Goal: Answer question/provide support: Share knowledge or assist other users

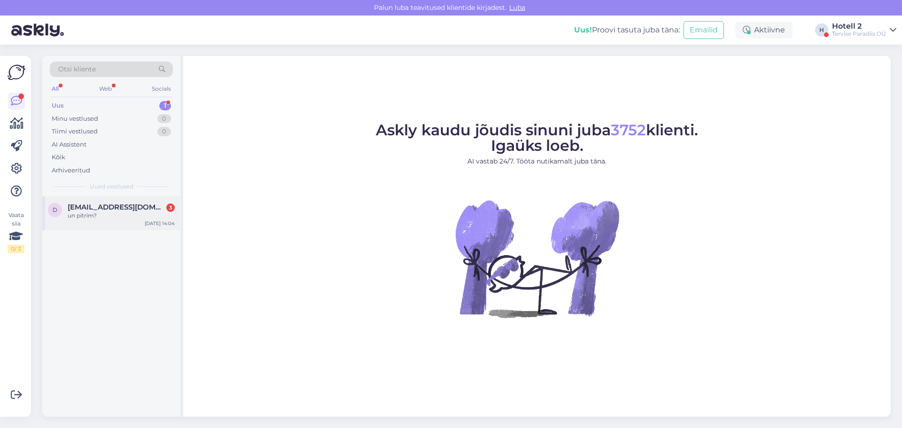
click at [113, 207] on span "[EMAIL_ADDRESS][DOMAIN_NAME]" at bounding box center [117, 207] width 98 height 8
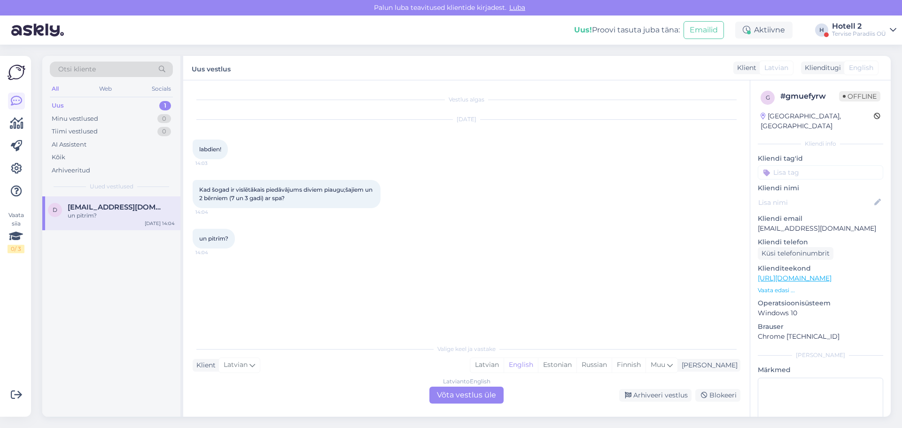
click at [467, 399] on div "Latvian to English Võta vestlus üle" at bounding box center [467, 395] width 74 height 17
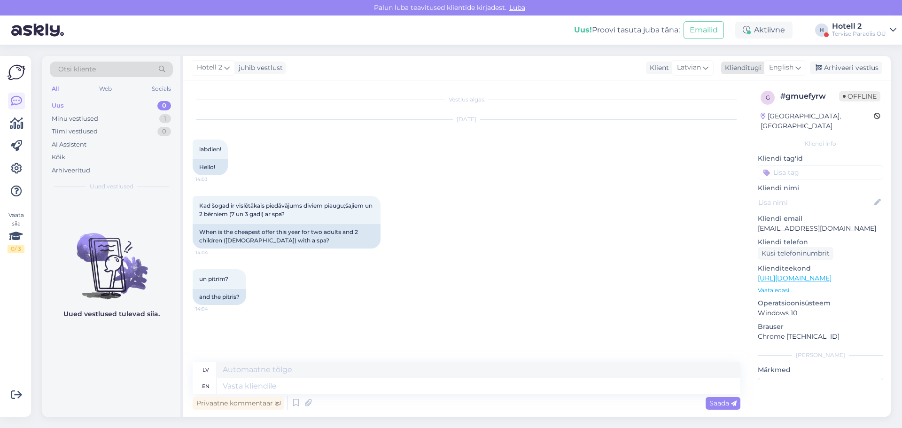
click at [798, 66] on icon at bounding box center [799, 68] width 6 height 10
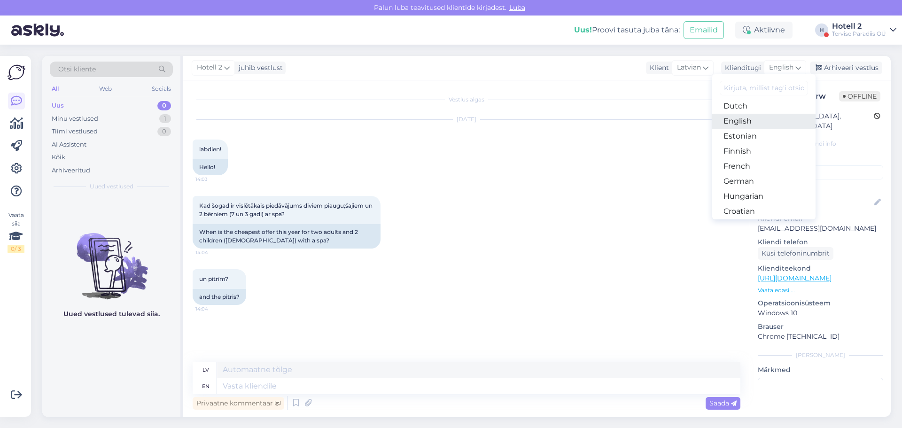
scroll to position [94, 0]
click at [747, 134] on link "Estonian" at bounding box center [763, 135] width 103 height 15
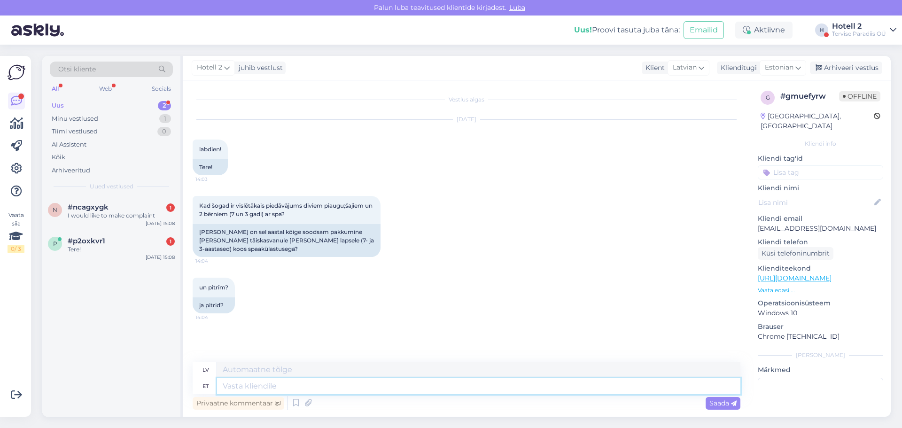
click at [249, 391] on textarea at bounding box center [479, 386] width 524 height 16
type textarea "Tere!"
type textarea "Sveiki"
type textarea "Tere!"
type textarea "Sveiki!"
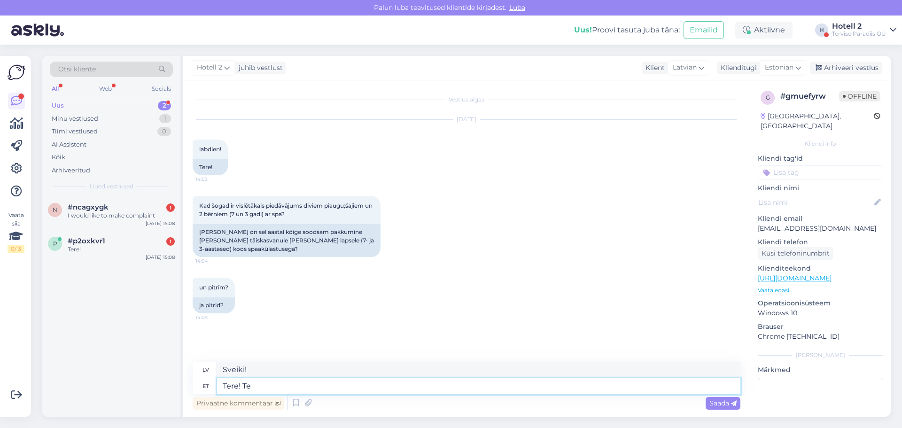
type textarea "Tere! Te s"
type textarea "Sveiki! Tu"
type textarea "Tere! Te saate"
type textarea "Sveiki! Jūs varat"
type textarea "Tere! Te saate ise vaa"
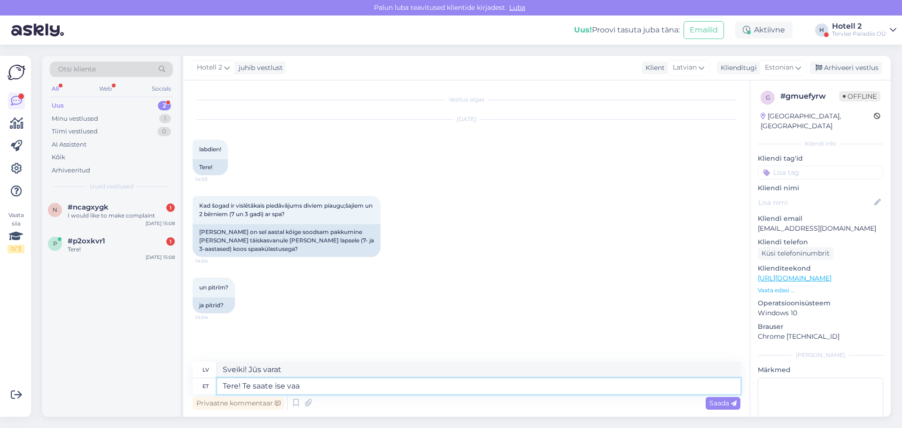
type textarea "Sveiki! Jūs to varat izdarīt pats"
type textarea "Tere! Te saate ise vaadata"
type textarea "Sveiki! Jūs pats varat pārliecināties"
type textarea "Tere! Te saate ise vaadata meie k"
type textarea "Sveiki! Jūs varat apskatīt mūsu"
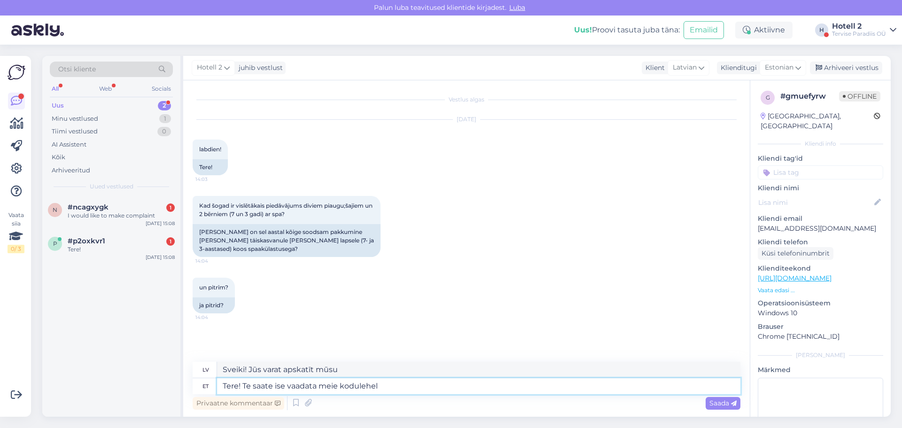
type textarea "Tere! Te saate ise vaadata meie kodulehel"
type textarea "Sveiki! Jūs varat to pārbaudīt paši mūsu tīmekļa vietnē."
type textarea "Tere! Te saate ise vaadata meie kodulehel online"
type textarea "Sveiki! Jūs varat to apskatīt tiešsaistē mūsu tīmekļa vietnē."
type textarea "Tere! Te saate ise vaadata meie kodulehel online broneeringut a"
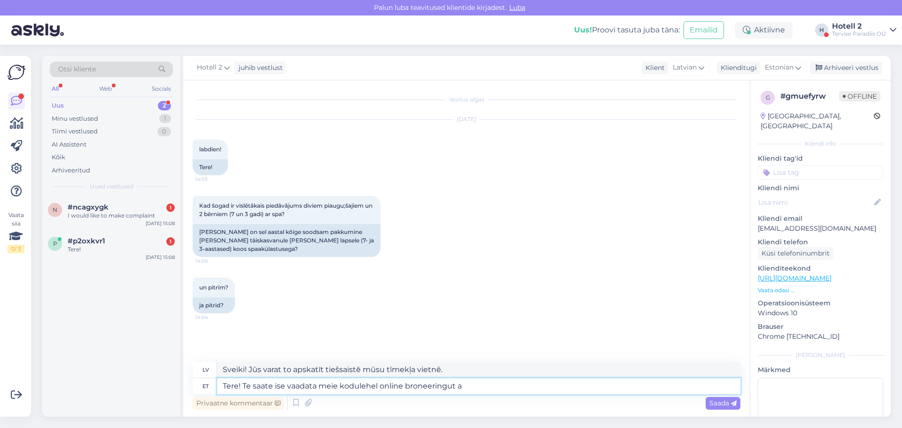
type textarea "Sveiki! Tiešsaistes rezervāciju varat pārbaudīt mūsu tīmekļa vietnē."
type textarea "Tere! Te saate ise vaadata meie kodulehel online broneeringut alustades h"
type textarea "Sveiki! Jūs varat to pārbaudīt paši, uzsākot tiešsaistes rezervāciju mūsu tīmek…"
type textarea "Tere! Te saate ise vaadata meie kodulehel online broneeringut alustades hindasi…"
type textarea "Sveiki! Jūs varat pats pārbaudīt cenas, veicot tiešsaistes rezervāciju mūsu tīm…"
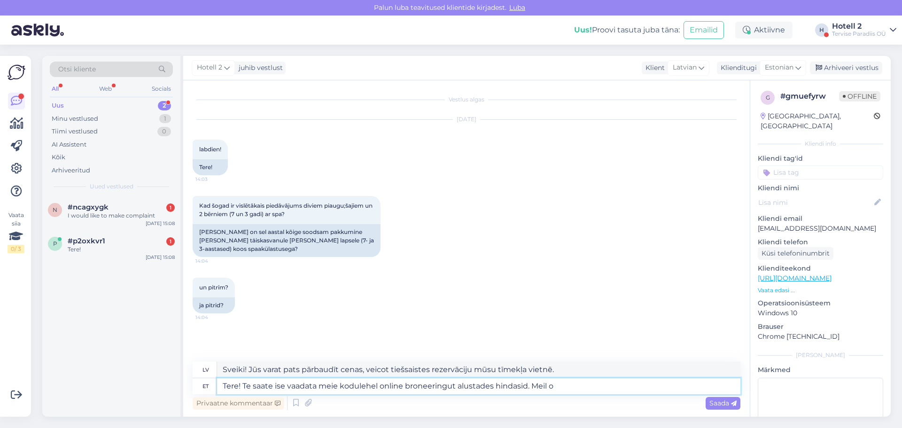
type textarea "Tere! Te saate ise vaadata meie kodulehel online broneeringut alustades hindasi…"
type textarea "Sveiki! Jūs varat pats pārbaudīt cenas, veicot tiešsaistes rezervāciju mūsu tīm…"
type textarea "Tere! Te saate ise vaadata meie kodulehel online broneeringut alustades hindasi…"
type textarea "Sveiki! Jūs varat pats pārbaudīt cenas, veicot tiešsaistes rezervāciju mūsu tīm…"
type textarea "Tere! Te saate ise vaadata meie kodulehel online broneeringut alustades hindasi…"
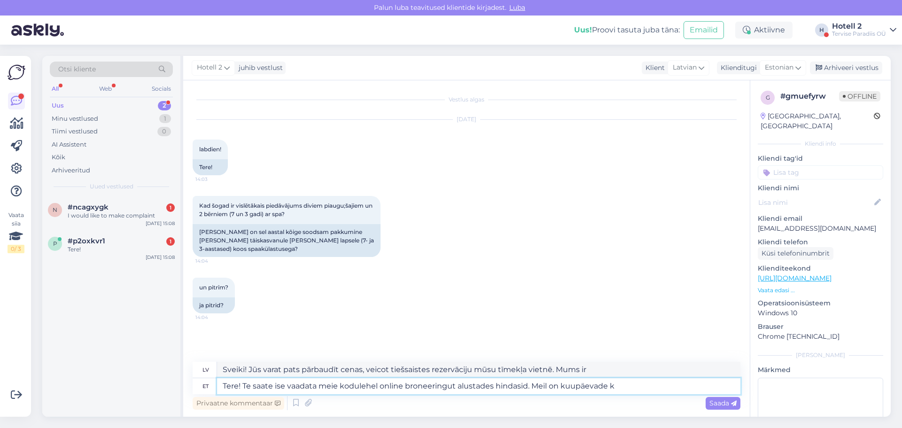
type textarea "Sveiki! Jūs varat pats pārbaudīt cenas, uzsākot tiešsaistes rezervāciju mūsu tī…"
type textarea "Tere! Te saate ise vaadata meie kodulehel online broneeringut alustades hindasi…"
type textarea "Sveiki! Jūs varat pats pārbaudīt cenas, uzsākot tiešsaistes rezervāciju mūsu tī…"
type textarea "Tere! Te saate ise vaadata meie kodulehel online broneeringut alustades hindasi…"
type textarea "Sveiki! Jūs varat pats pārbaudīt cenas, uzsākot tiešsaistes rezervāciju mūsu tī…"
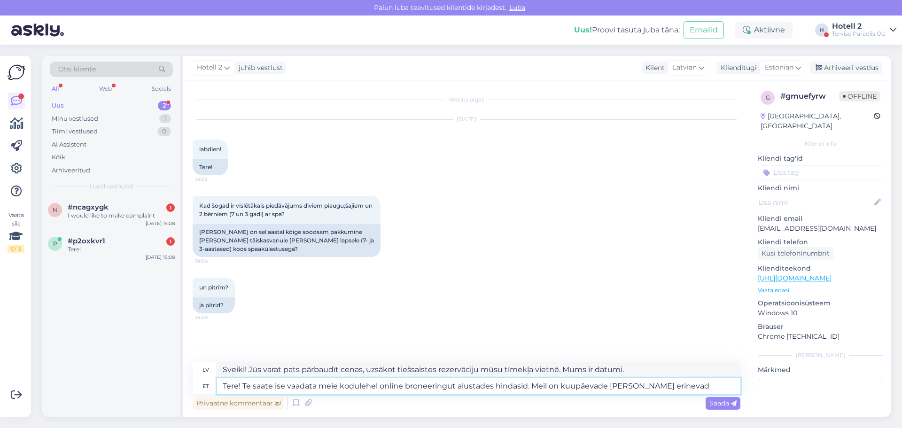
type textarea "Tere! Te saate ise vaadata meie kodulehel online broneeringut alustades hindasi…"
type textarea "Sveiki! Jūs varat pats pārbaudīt cenas, sākot tiešsaistes rezervāciju mūsu tīme…"
type textarea "Tere! Te saate ise vaadata meie kodulehel online broneeringut alustades hindasi…"
type textarea "Sveiki! Jūs varat pats pārbaudīt cenas, sākot tiešsaistes rezervāciju mūsu tīme…"
type textarea "Tere! Te saate ise vaadata meie kodulehel online broneeringut alustades hindasi…"
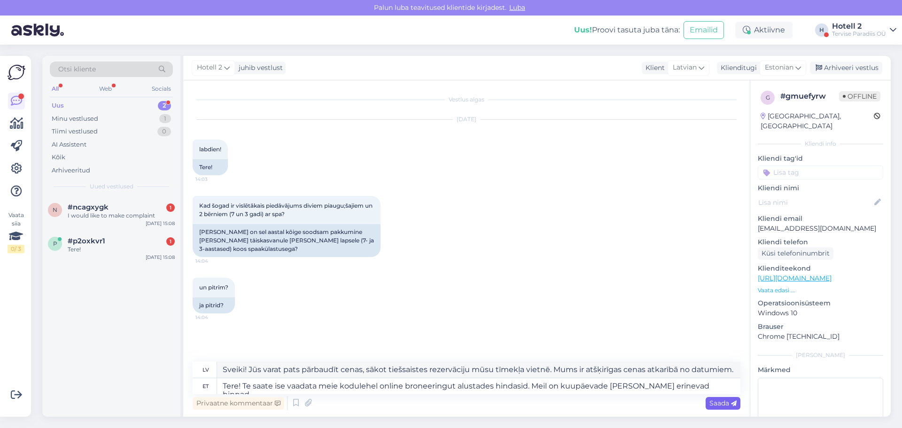
click at [723, 405] on span "Saada" at bounding box center [723, 403] width 27 height 8
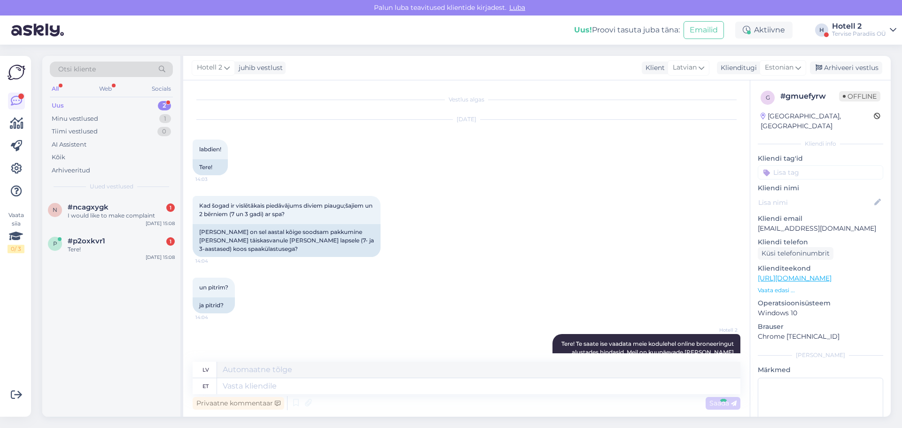
scroll to position [61, 0]
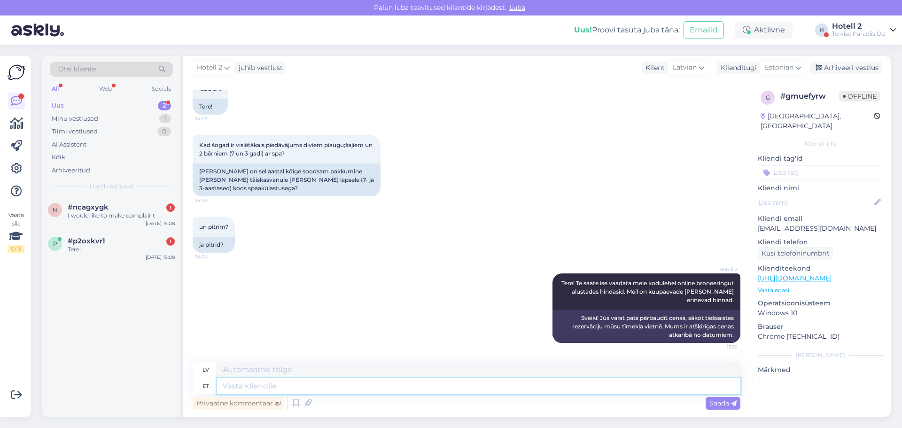
click at [238, 381] on textarea at bounding box center [479, 386] width 524 height 16
type textarea "Koolivaheaegadel o"
type textarea "Skolas pārtraukumos"
type textarea "Koolivaheaegadel on h"
type textarea "Skolas brīvlaikā,"
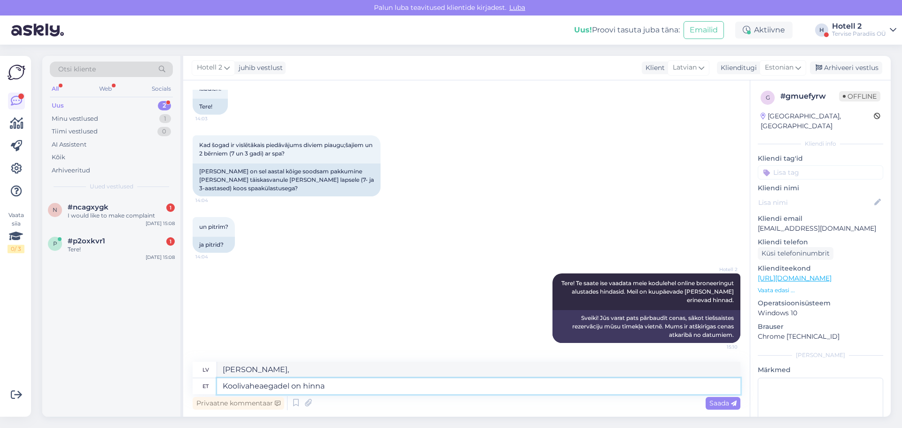
type textarea "Koolivaheaegadel on hinna d"
type textarea "Skolas brīvlaikā ir noteikta cena."
type textarea "Koolivaheaegadel on hinnad"
type textarea "Cenas skolas brīvlaikā"
type textarea "Koolivaheaegadel on hinnad kõrgemad"
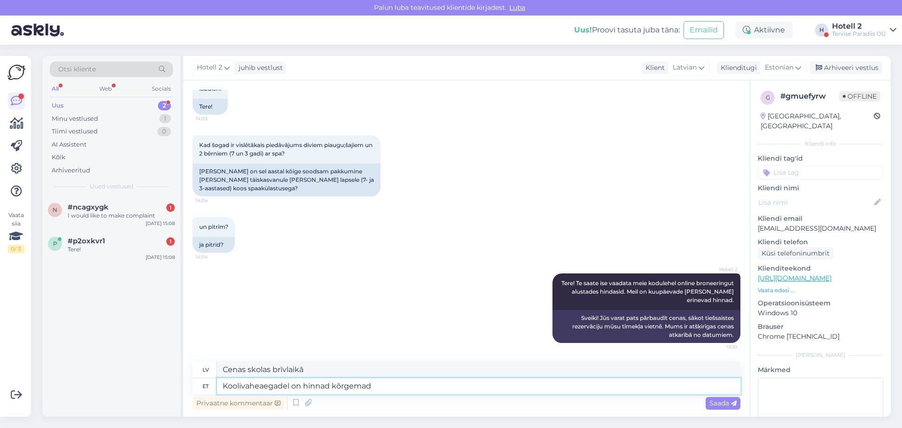
type textarea "Skolas brīvlaikā cenas ir augstākas"
type textarea "Koolivaheaegadel on hinnad kõrgemad."
type textarea "[PERSON_NAME] cenas ir augstākas."
type textarea "Koolivaheaegadel on hinnad kõrgemad."
drag, startPoint x: 719, startPoint y: 406, endPoint x: 746, endPoint y: 360, distance: 53.3
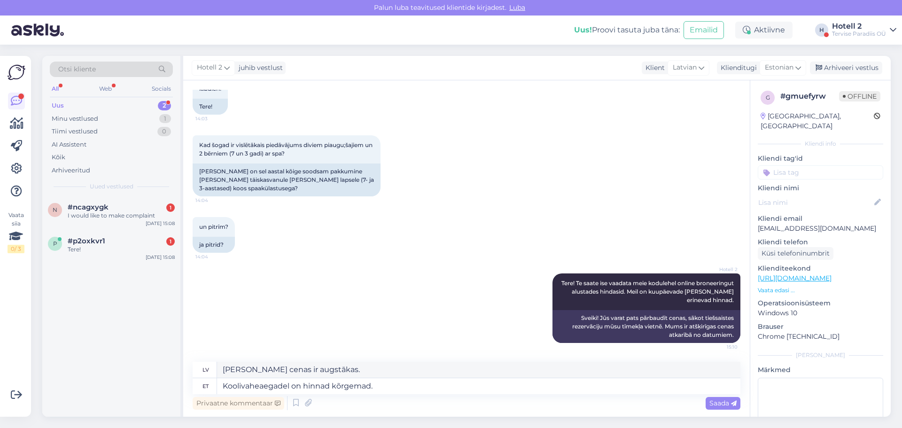
click at [720, 406] on span "Saada" at bounding box center [723, 403] width 27 height 8
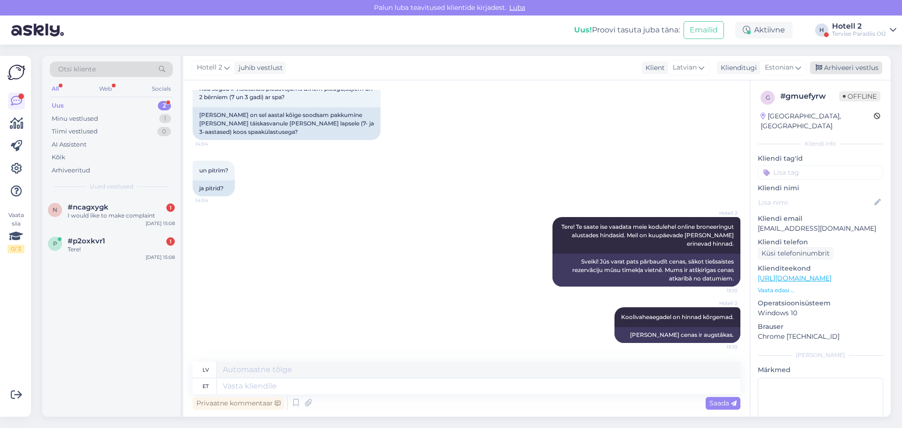
click at [834, 68] on div "Arhiveeri vestlus" at bounding box center [846, 68] width 72 height 13
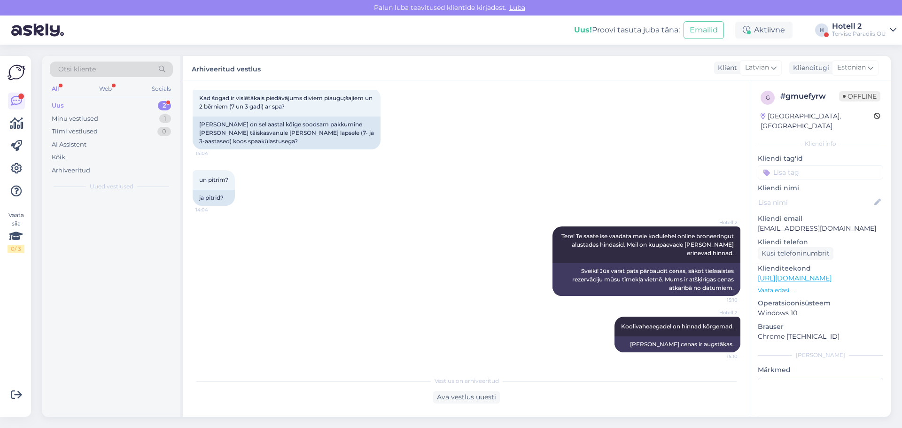
scroll to position [108, 0]
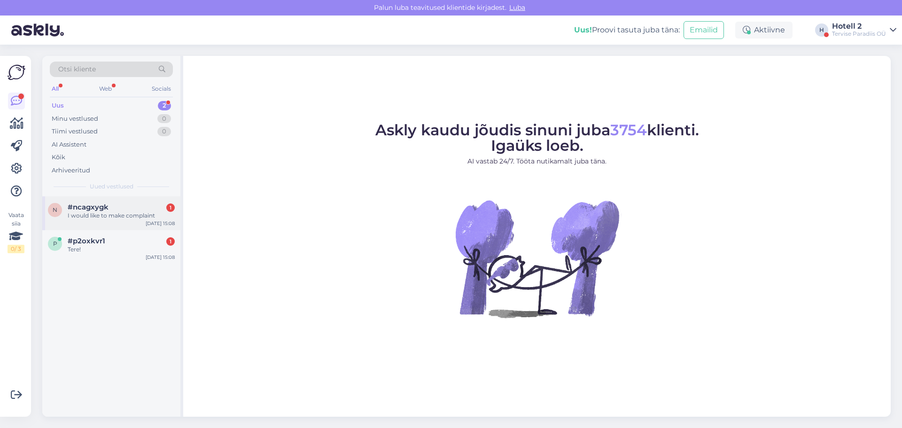
click at [143, 212] on div "I would like to make complaint" at bounding box center [121, 215] width 107 height 8
click at [118, 212] on div "I would like to make complaint" at bounding box center [121, 215] width 107 height 8
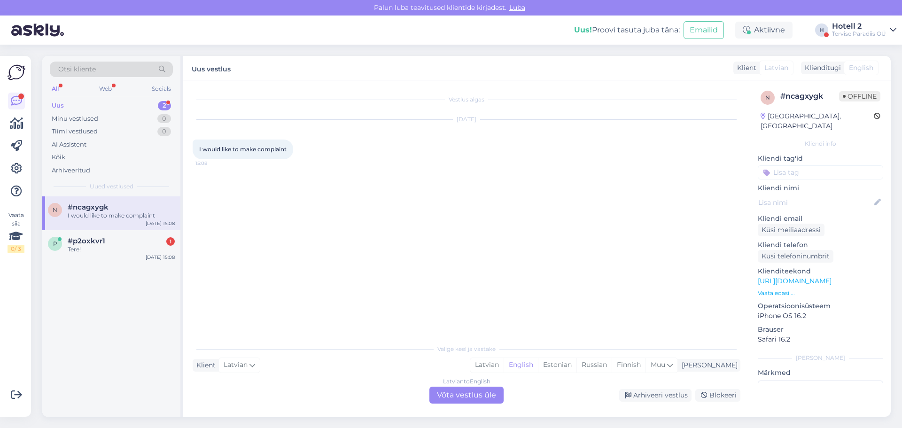
click at [473, 392] on div "Latvian to English Võta vestlus üle" at bounding box center [467, 395] width 74 height 17
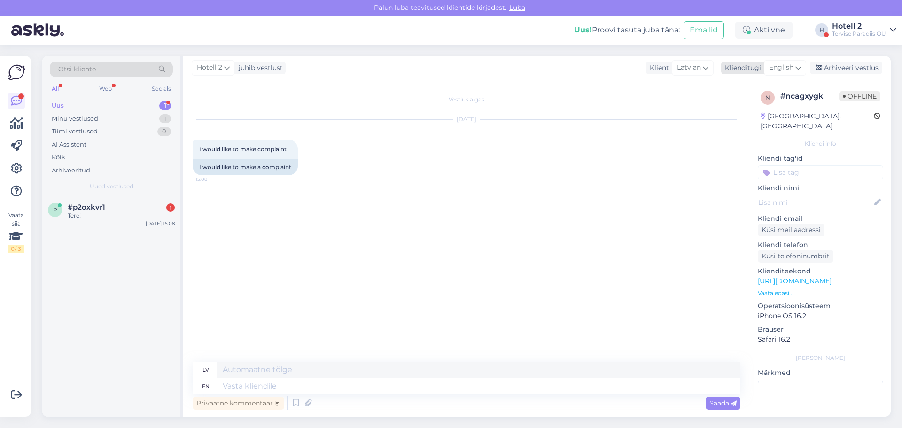
click at [784, 63] on span "English" at bounding box center [781, 68] width 24 height 10
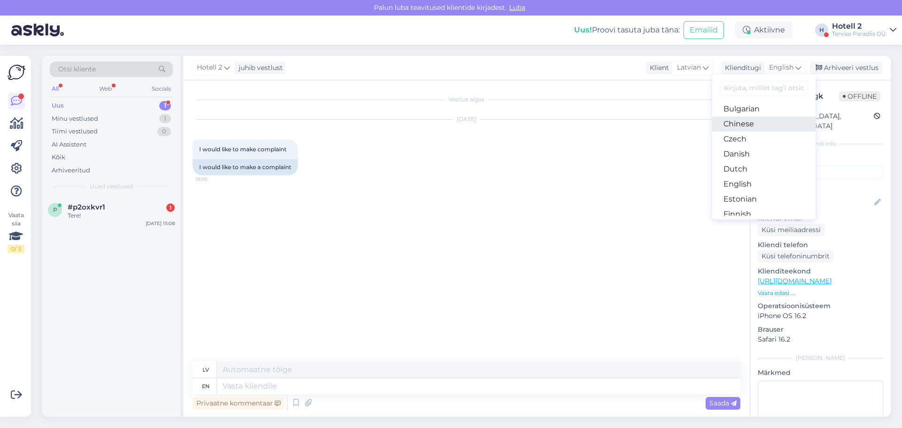
scroll to position [47, 0]
click at [749, 182] on link "Estonian" at bounding box center [763, 182] width 103 height 15
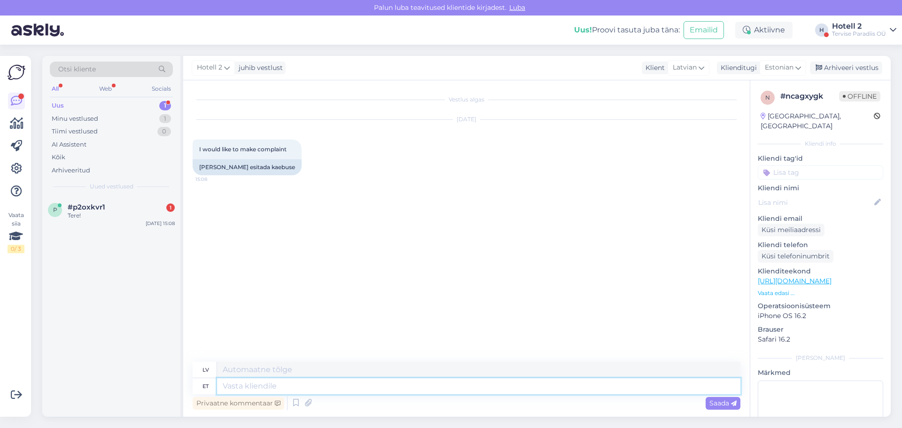
click at [244, 385] on textarea at bounding box center [479, 386] width 524 height 16
type textarea "Meie"
type textarea "Mūsu"
type textarea "Meie kod"
type textarea "Mūsu uzņēmums"
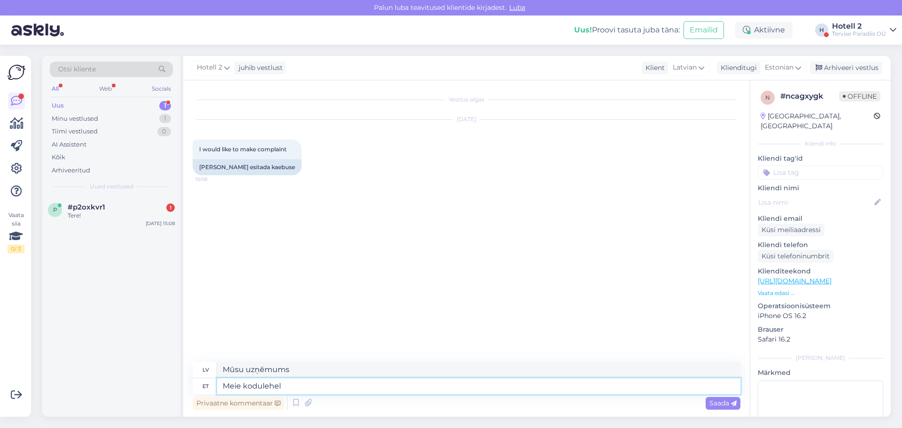
type textarea "Meie kodulehel"
type textarea "Mūsu tīmekļa vietnē"
type textarea "Meie kodulehel leiate"
type textarea "Mūsu tīmekļa vietnē jūs varat atrast"
type textarea "Meie kodulehel leiate kõik v"
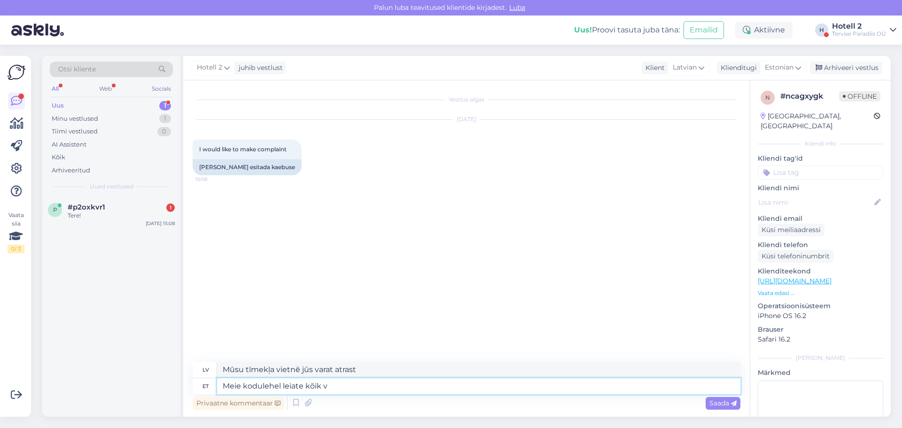
type textarea "Mūsu mājaslapā jūs atradīsiet visu"
type textarea "Meie kodulehel leiate kõik vajalikud ko"
type textarea "Mūsu mājaslapā atradīsiet visu nepieciešamo"
type textarea "Meie kodulehel leiate kõik vajalikud kontaktid kellele"
type textarea "Visus nepieciešamos kontaktus varat atrast mūsu mājaslapā."
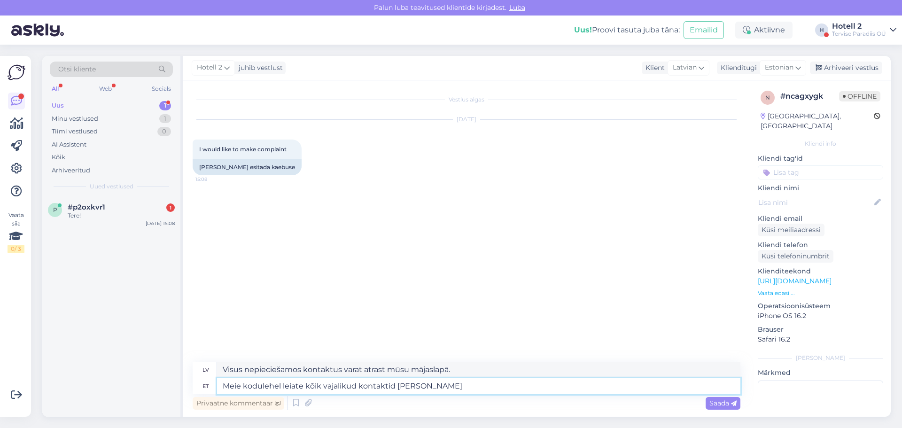
type textarea "Meie kodulehel leiate kõik vajalikud kontaktid [PERSON_NAME]"
type textarea "Visus nepieciešamos kontaktus varat atrast mūsu tīmekļa vietnē,"
type textarea "Meie kodulehel leiate kõik vajalikud kontaktid"
type textarea "Visus nepieciešamos kontaktus varat atrast mūsu mājaslapā."
type textarea "Meie kodulehel leiate kõik vajalikud kontaktid, m"
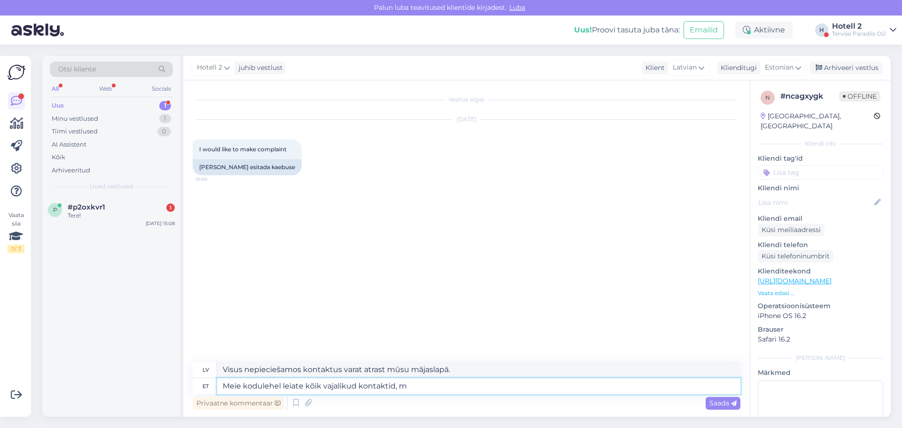
type textarea "Visus nepieciešamos kontaktus atradīsiet mūsu mājaslapā,"
type textarea "Meie kodulehel leiate kõik vajalikud kontaktid, millise o"
type textarea "Mūsu mājaslapā atradīsiet visus nepieciešamos kontaktus,"
type textarea "Meie kodulehel leiate kõik vajalikud kontaktid, millise osakonnaj"
type textarea "Mūsu tīmekļa vietnē atradīsiet visus nepieciešamos kontaktus, kuru nodaļu"
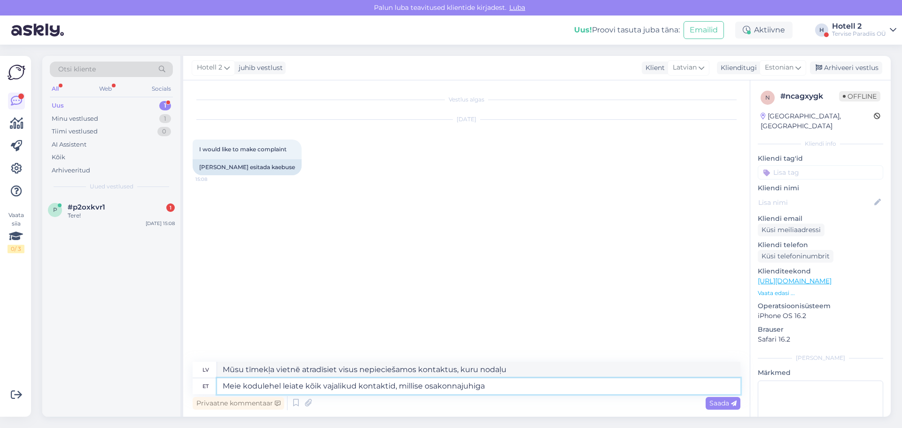
type textarea "Meie kodulehel leiate kõik vajalikud kontaktid, millise osakonnajuhiga s"
type textarea "Mūsu tīmekļa vietnē atradīsiet visus nepieciešamos kontaktus, tostarp nodaļas v…"
type textarea "Meie kodulehel leiate kõik vajalikud kontaktid, millise osakonnajuhiga soovite"
type textarea "Mūsu mājaslapā atradīsiet visus nepieciešamos kontaktus, ar kuru nodaļas vadītā…"
type textarea "Meie kodulehel leiate kõik vajalikud kontaktid, millise osakonnajuhiga soovite …"
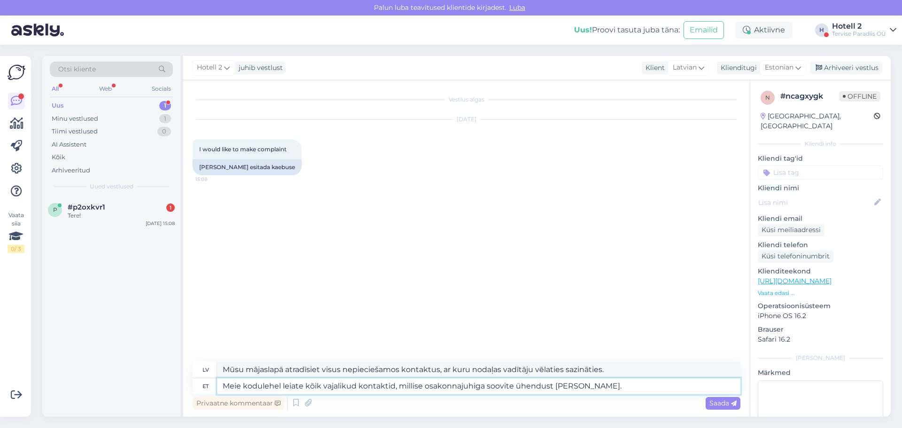
type textarea "Mūsu tīmekļa vietnē atradīsiet visus nepieciešamos kontaktus atkarībā no tā, ar…"
click at [422, 385] on textarea "Meie kodulehel leiate kõik vajalikud kontaktid, millise osakonnajuhiga soovite …" at bounding box center [479, 386] width 524 height 16
type textarea "Meie kodulehel leiate kõik vajalikud kontaktid, millise osakonnajuhiga soovite …"
click at [715, 402] on span "Saada" at bounding box center [723, 403] width 27 height 8
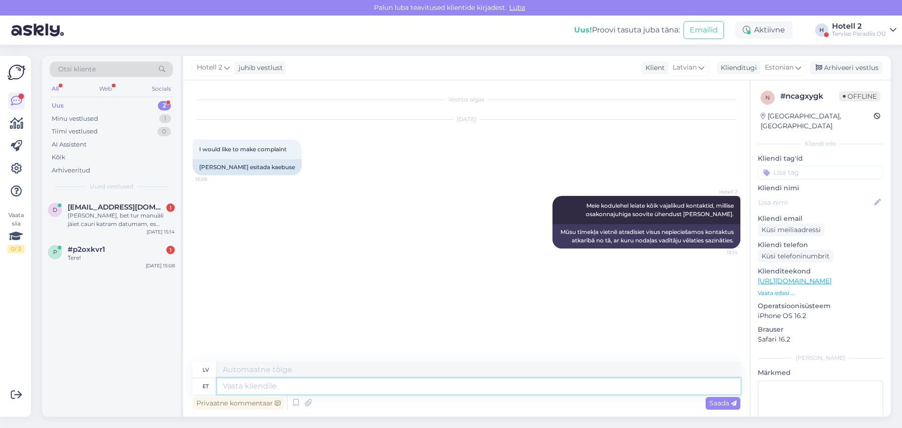
click at [274, 387] on textarea at bounding box center [479, 386] width 524 height 16
paste textarea "[URL][DOMAIN_NAME]"
type textarea "[URL][DOMAIN_NAME]"
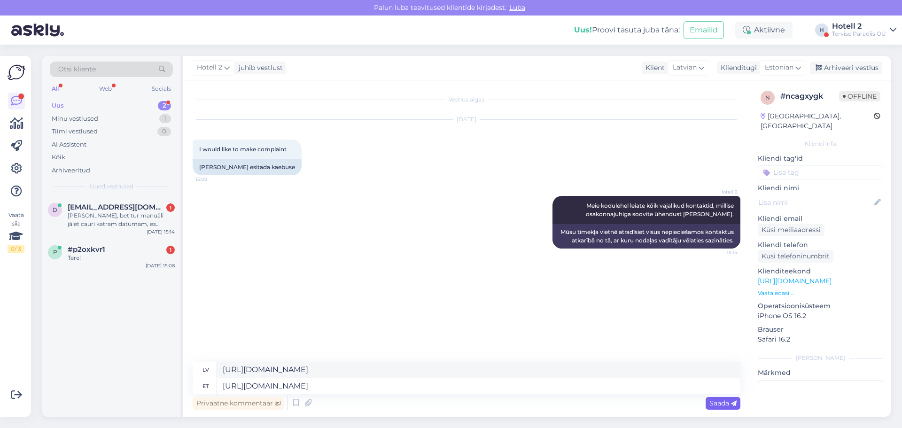
click at [716, 402] on span "Saada" at bounding box center [723, 403] width 27 height 8
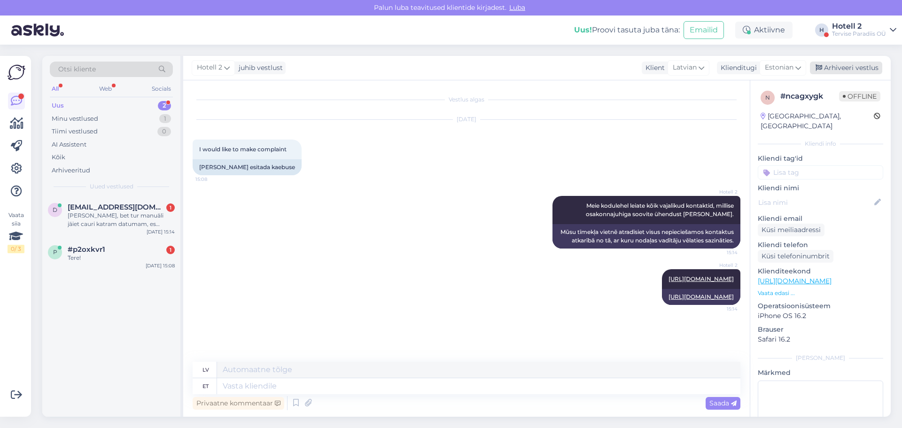
click at [861, 65] on div "Arhiveeri vestlus" at bounding box center [846, 68] width 72 height 13
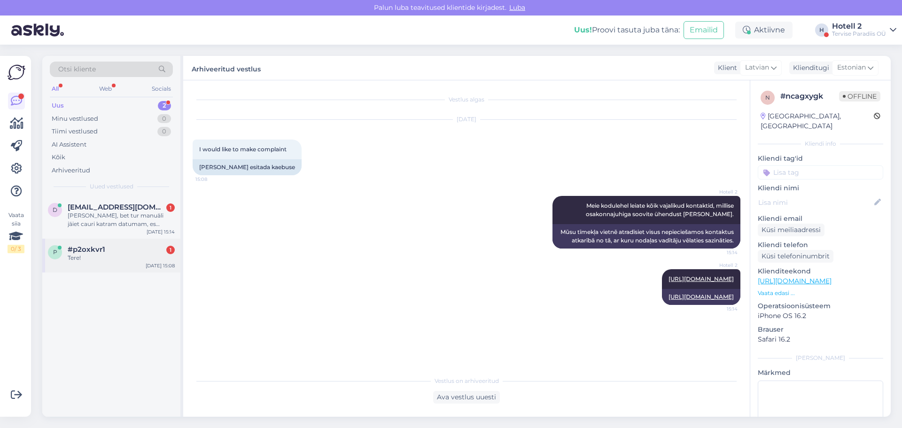
click at [84, 258] on div "Tere!" at bounding box center [121, 258] width 107 height 8
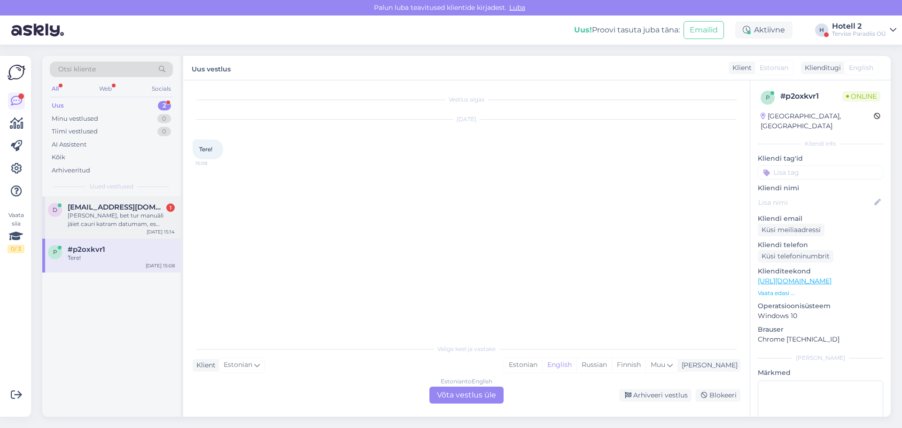
click at [115, 211] on span "[EMAIL_ADDRESS][DOMAIN_NAME]" at bounding box center [117, 207] width 98 height 8
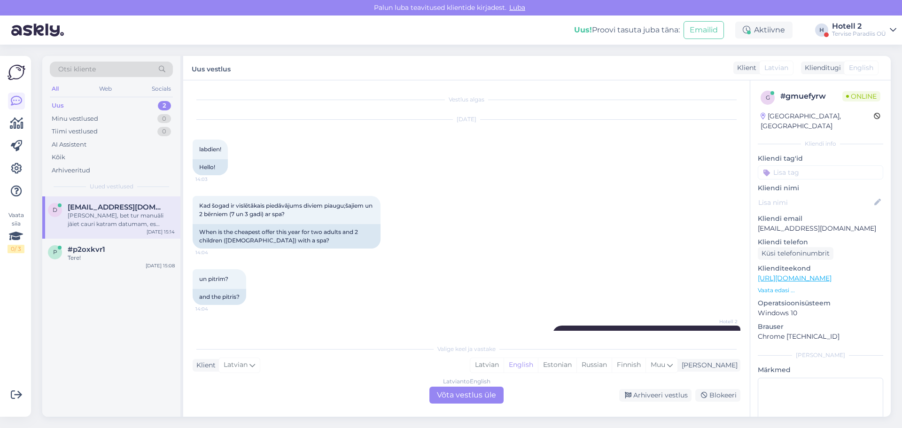
scroll to position [180, 0]
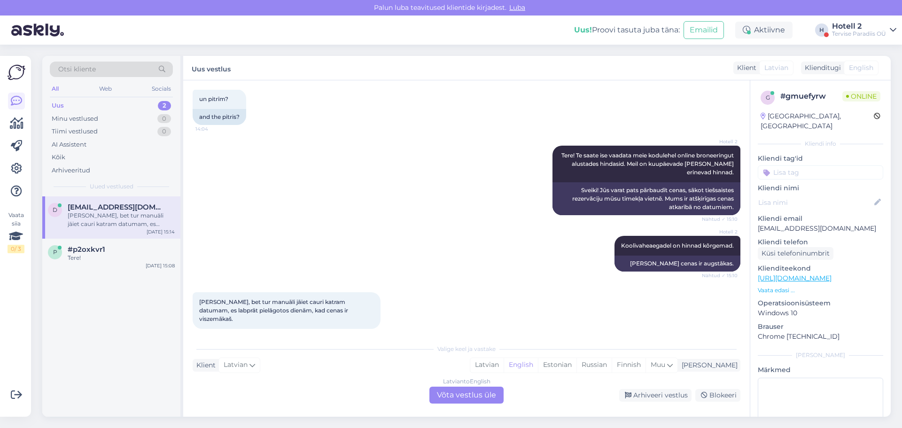
click at [461, 392] on div "Latvian to English Võta vestlus üle" at bounding box center [467, 395] width 74 height 17
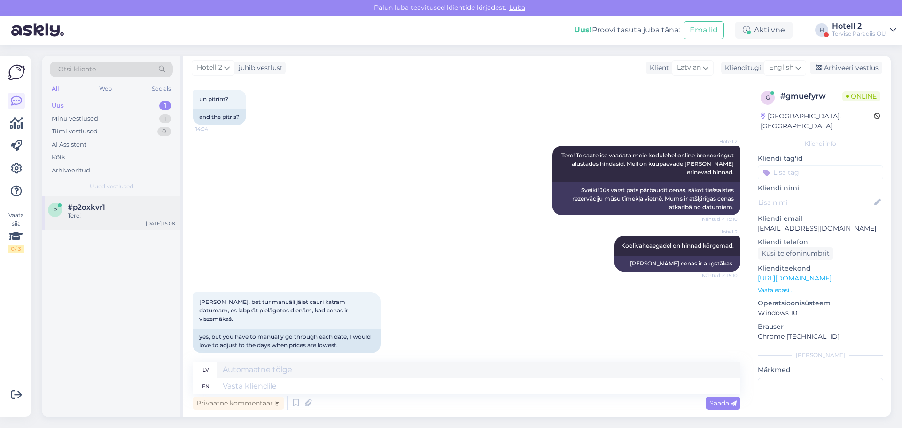
click at [81, 212] on div "Tere!" at bounding box center [121, 215] width 107 height 8
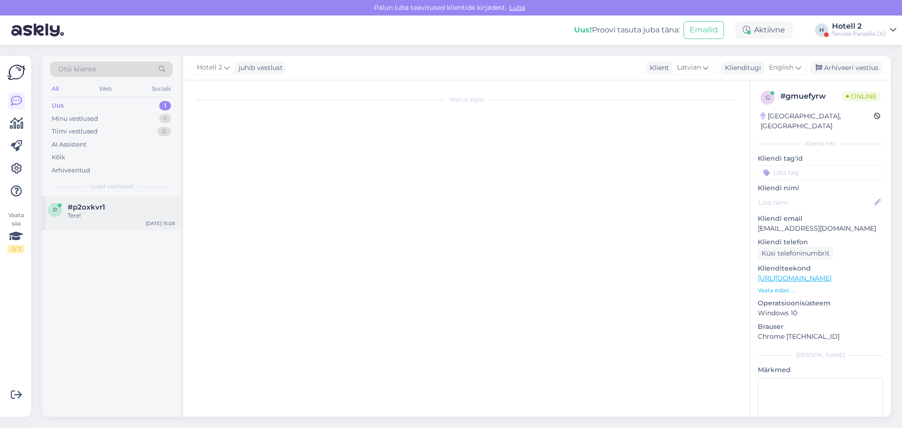
scroll to position [0, 0]
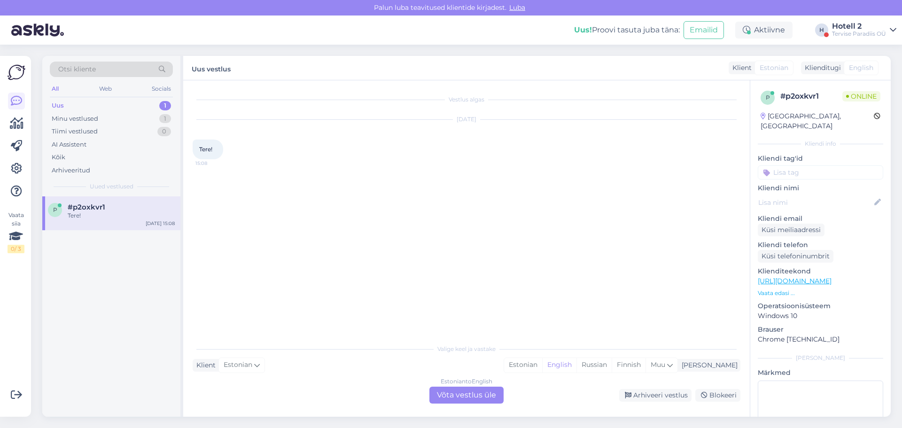
click at [483, 389] on div "Estonian to English Võta vestlus üle" at bounding box center [467, 395] width 74 height 17
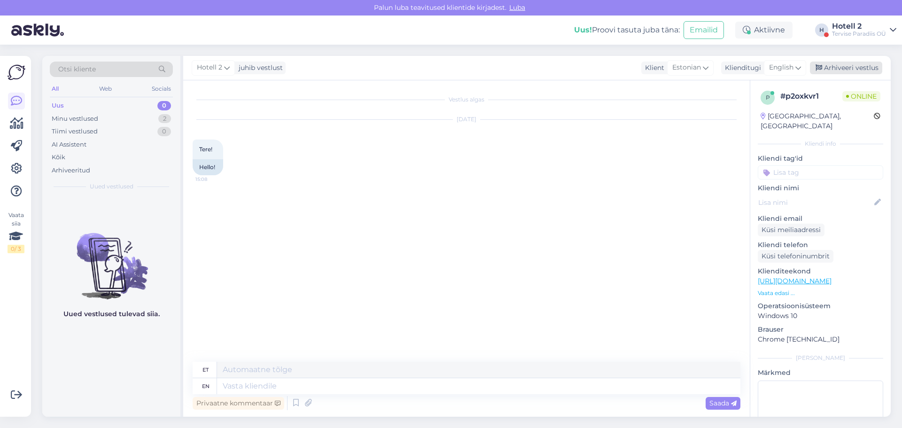
click at [847, 63] on div "Arhiveeri vestlus" at bounding box center [846, 68] width 72 height 13
